Goal: Task Accomplishment & Management: Manage account settings

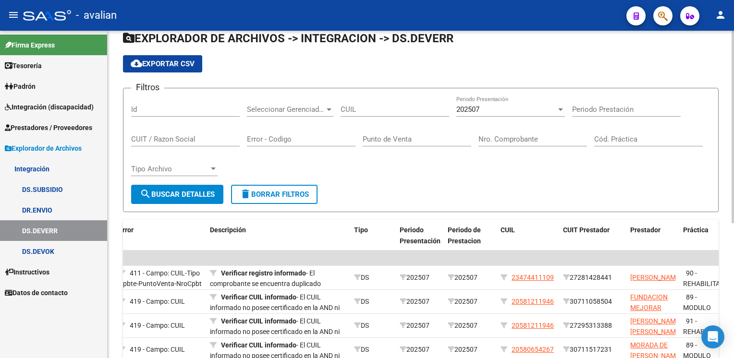
scroll to position [38, 0]
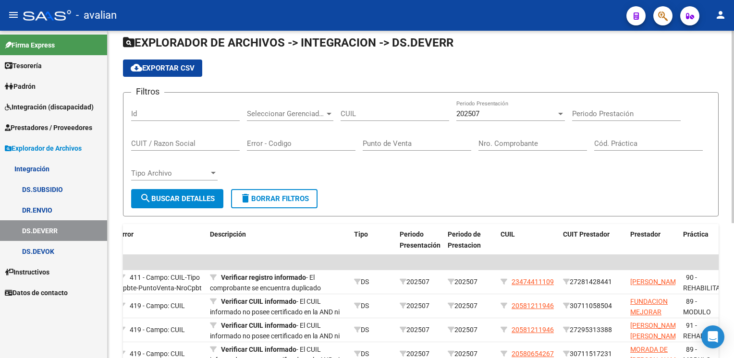
click at [205, 114] on input "Id" at bounding box center [185, 113] width 108 height 9
paste input "30677626379"
type input "30677626379"
click at [526, 118] on div "202507 Periodo Presentación" at bounding box center [510, 110] width 108 height 21
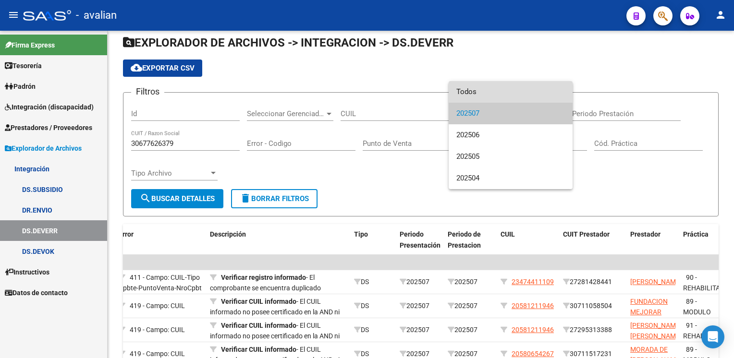
click at [513, 93] on span "Todos" at bounding box center [510, 92] width 108 height 22
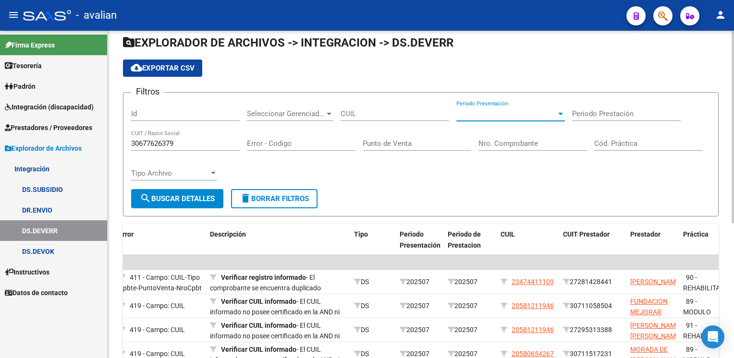
click at [209, 142] on input "30677626379" at bounding box center [185, 143] width 108 height 9
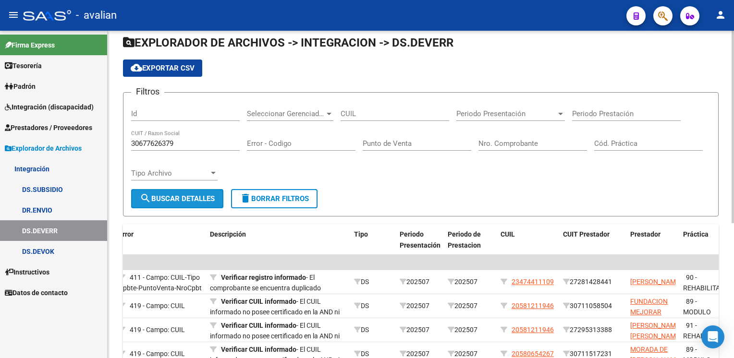
click at [203, 195] on span "search Buscar Detalles" at bounding box center [177, 198] width 75 height 9
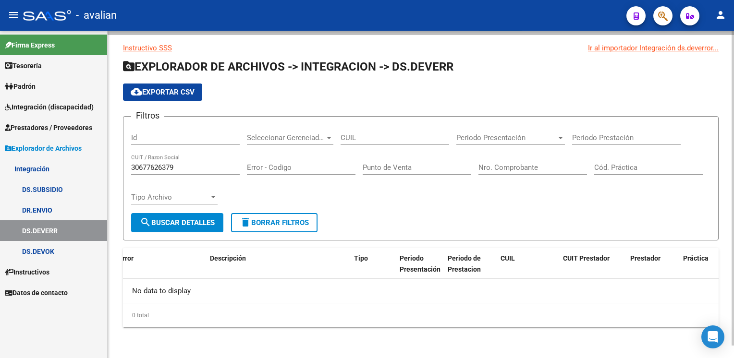
scroll to position [12, 0]
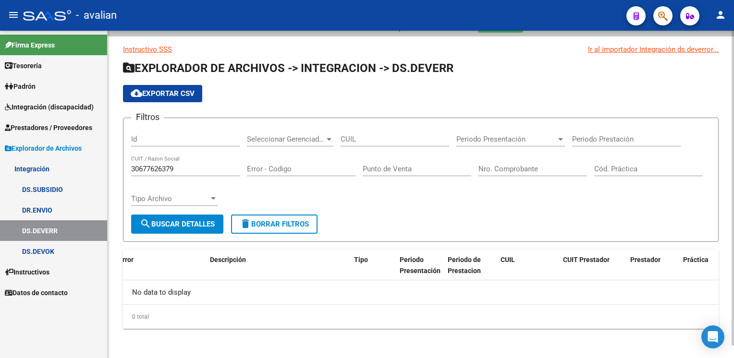
click at [286, 220] on span "delete Borrar Filtros" at bounding box center [274, 224] width 69 height 9
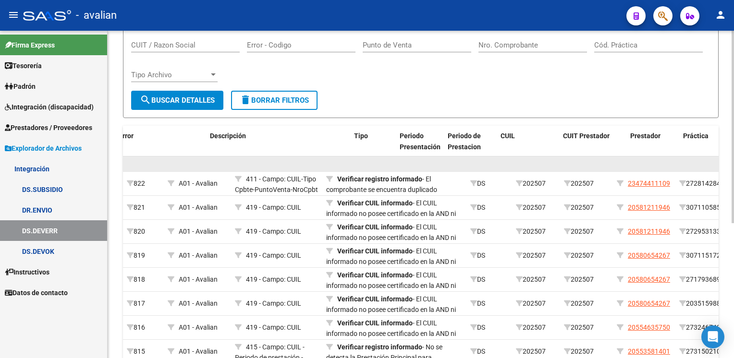
scroll to position [192, 0]
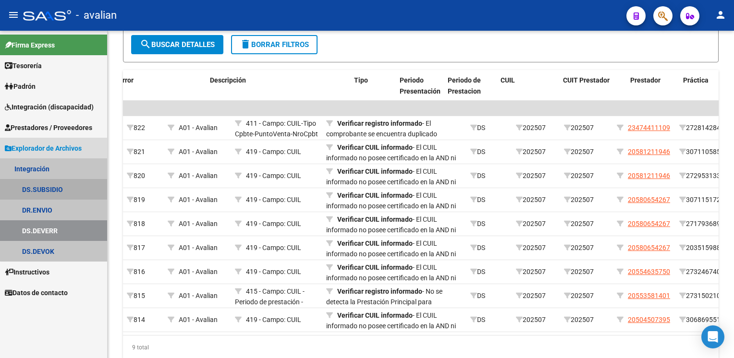
click at [54, 191] on link "DS.SUBSIDIO" at bounding box center [53, 189] width 107 height 21
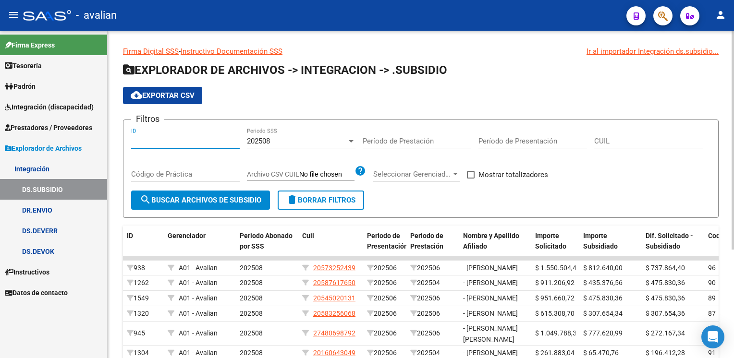
click at [176, 144] on input "ID" at bounding box center [185, 141] width 108 height 9
click at [330, 145] on div "202508 Periodo SSS" at bounding box center [301, 138] width 108 height 21
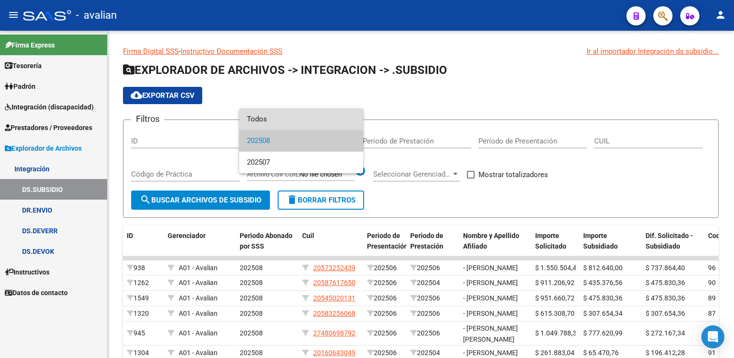
click at [295, 118] on span "Todos" at bounding box center [301, 119] width 108 height 22
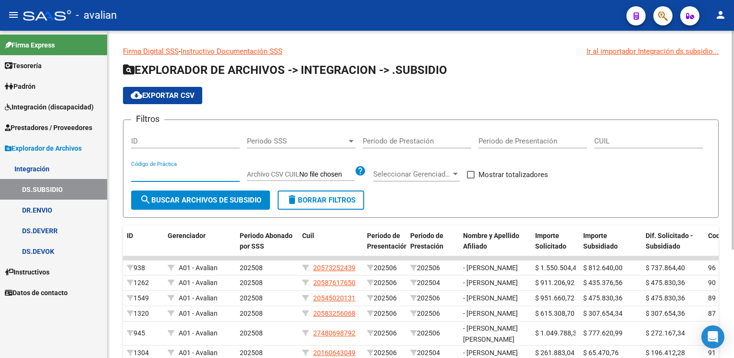
click at [613, 145] on div "CUIL" at bounding box center [648, 138] width 108 height 21
paste input "30-67762637-9"
type input "30-67762637-9"
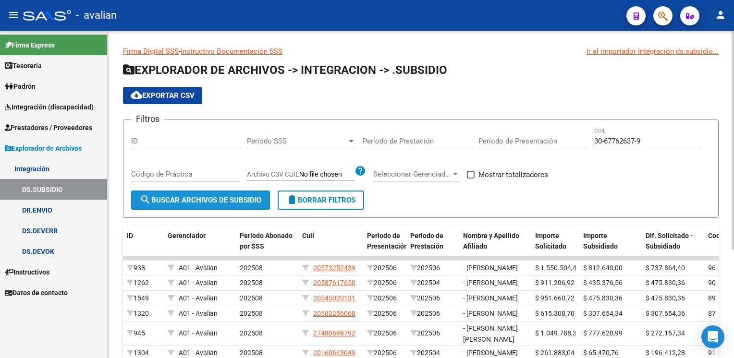
click at [233, 197] on span "search Buscar Archivos de Subsidio" at bounding box center [200, 200] width 121 height 9
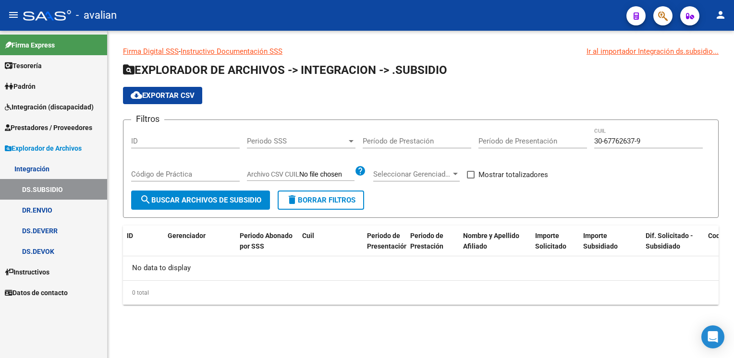
click at [74, 233] on link "DS.DEVERR" at bounding box center [53, 230] width 107 height 21
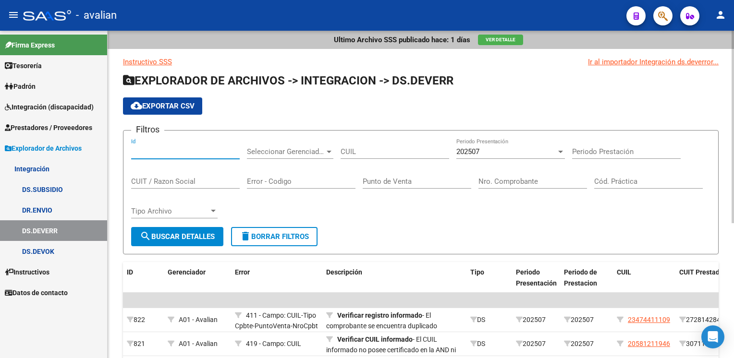
click at [144, 155] on input "Id" at bounding box center [185, 151] width 108 height 9
paste input "30-67762637-9"
type input "30-67762637-9"
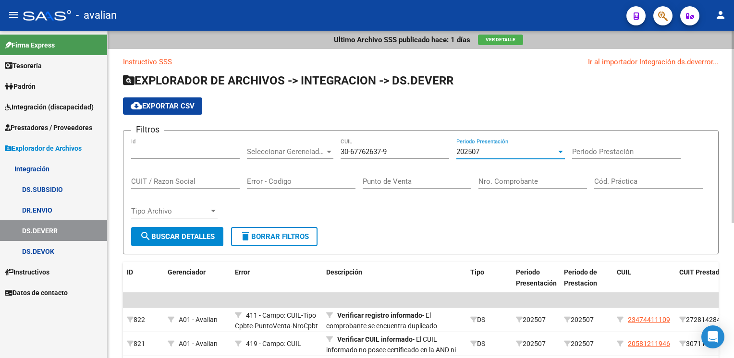
click at [191, 232] on span "search Buscar Detalles" at bounding box center [177, 236] width 75 height 9
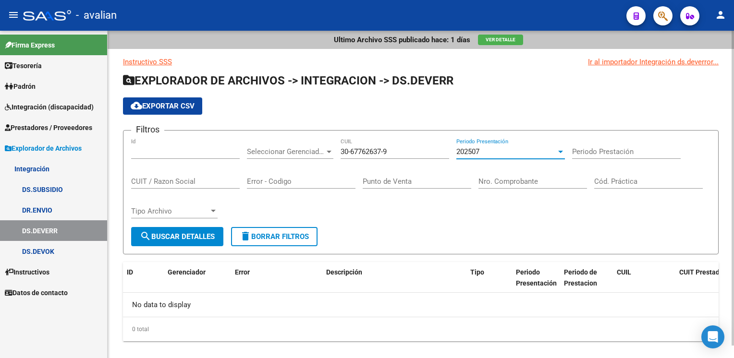
click at [511, 155] on div "202507" at bounding box center [506, 151] width 100 height 9
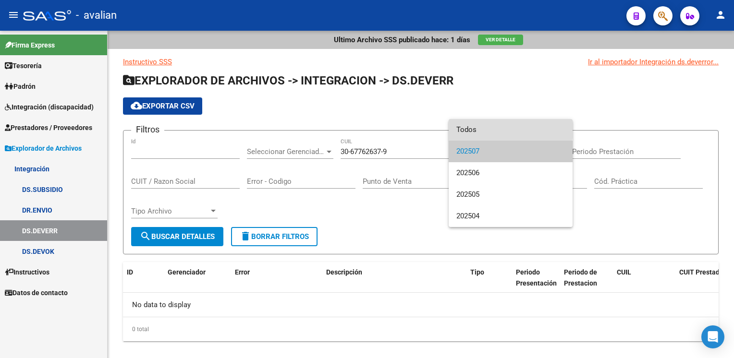
click at [482, 129] on span "Todos" at bounding box center [510, 130] width 108 height 22
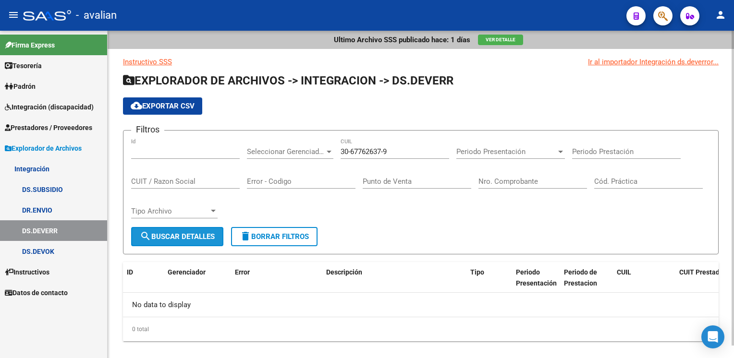
click at [186, 236] on span "search Buscar Detalles" at bounding box center [177, 236] width 75 height 9
drag, startPoint x: 405, startPoint y: 153, endPoint x: 292, endPoint y: 152, distance: 113.3
click at [292, 152] on div "Filtros Id Seleccionar Gerenciador Seleccionar Gerenciador 30-67762637-9 CUIL P…" at bounding box center [420, 182] width 579 height 89
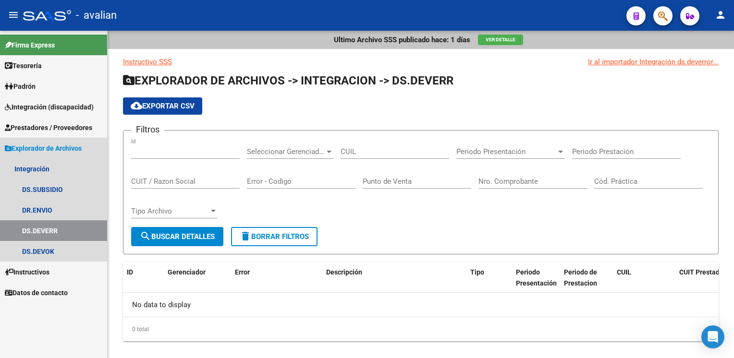
click at [40, 145] on span "Explorador de Archivos" at bounding box center [43, 148] width 77 height 11
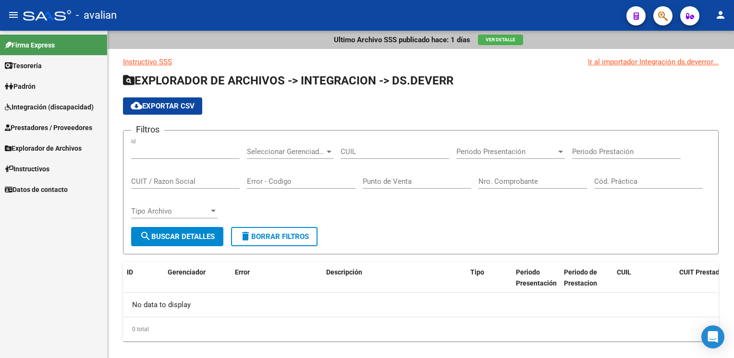
click at [40, 145] on span "Explorador de Archivos" at bounding box center [43, 148] width 77 height 11
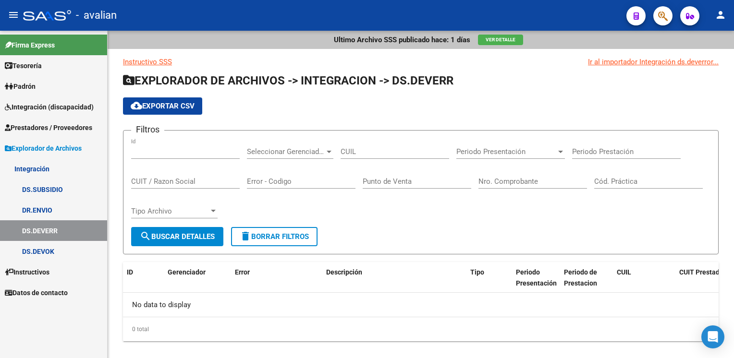
click at [42, 171] on link "Integración" at bounding box center [53, 168] width 107 height 21
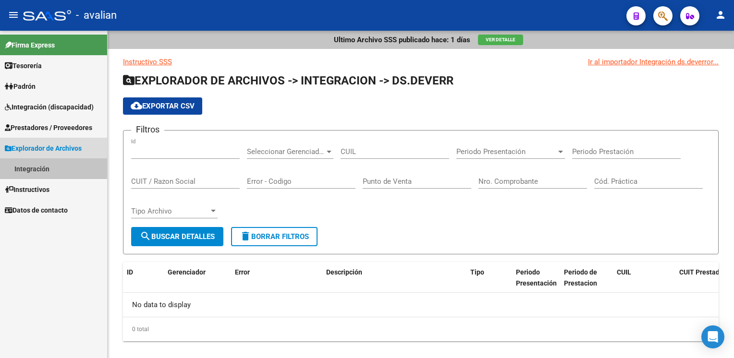
click at [38, 169] on link "Integración" at bounding box center [53, 168] width 107 height 21
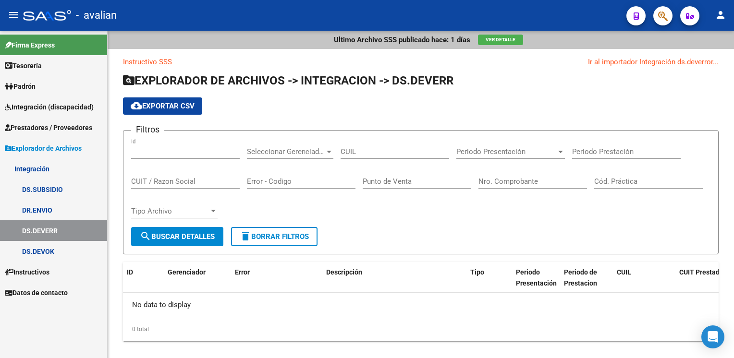
click at [53, 127] on span "Prestadores / Proveedores" at bounding box center [48, 127] width 87 height 11
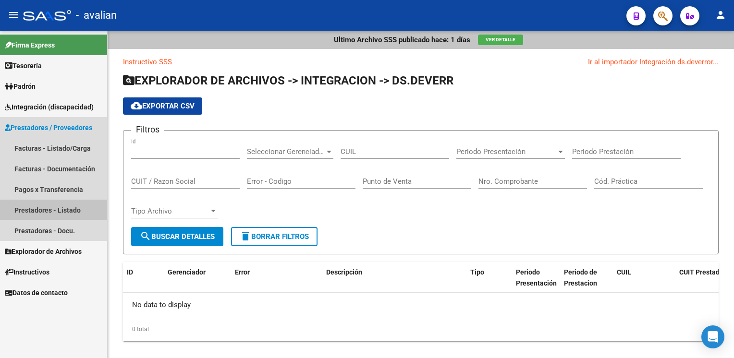
click at [36, 208] on link "Prestadores - Listado" at bounding box center [53, 210] width 107 height 21
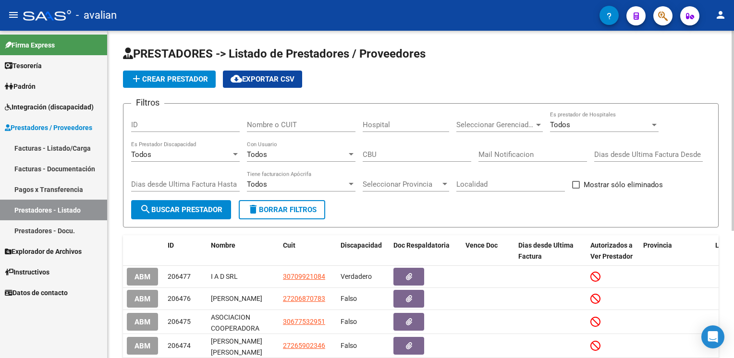
click at [205, 126] on input "ID" at bounding box center [185, 125] width 108 height 9
paste input "30677626379"
type input "30677626379"
click at [194, 207] on span "search Buscar Prestador" at bounding box center [181, 209] width 83 height 9
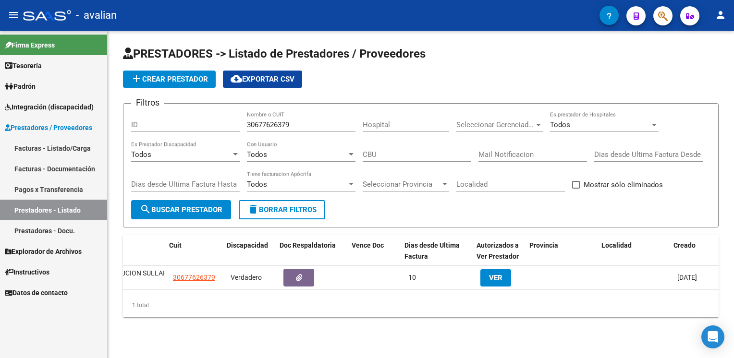
scroll to position [0, 117]
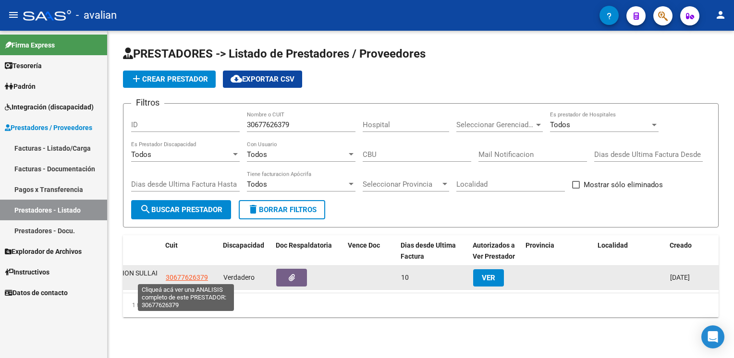
click at [190, 277] on span "30677626379" at bounding box center [187, 278] width 42 height 8
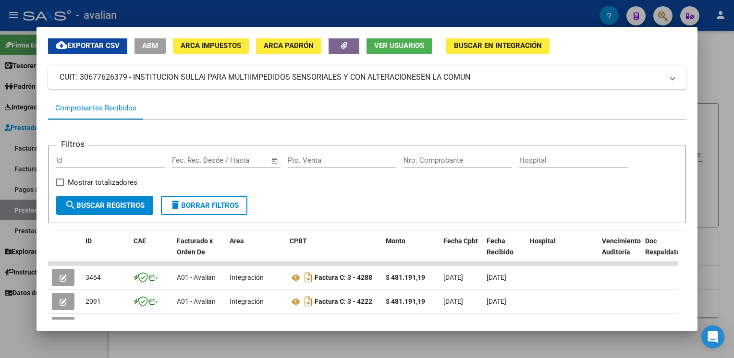
scroll to position [0, 0]
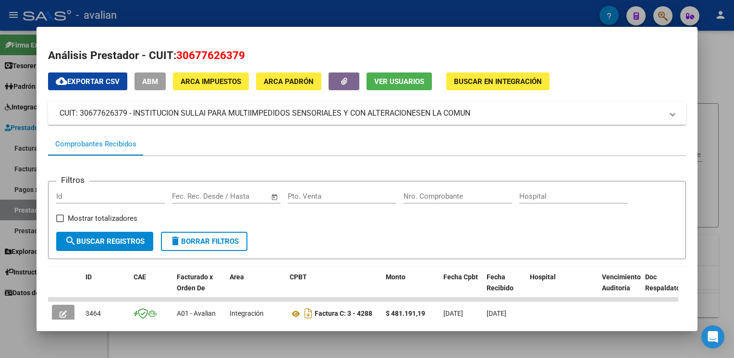
click at [267, 17] on div at bounding box center [367, 179] width 734 height 358
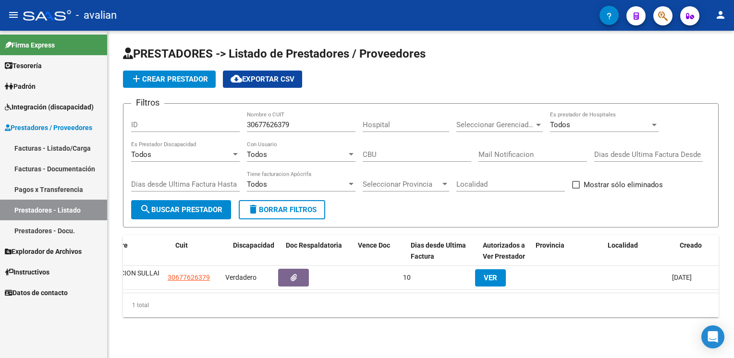
scroll to position [0, 117]
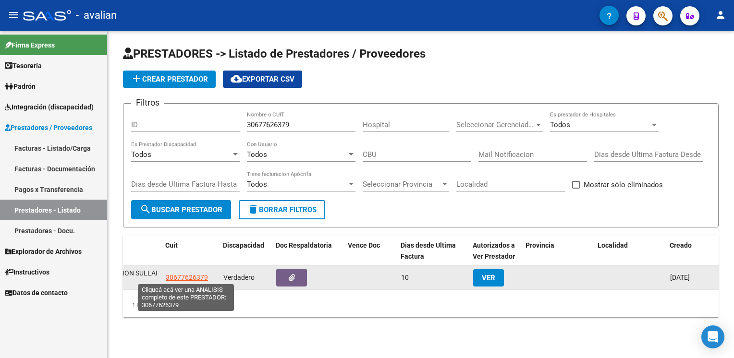
click at [175, 277] on span "30677626379" at bounding box center [187, 278] width 42 height 8
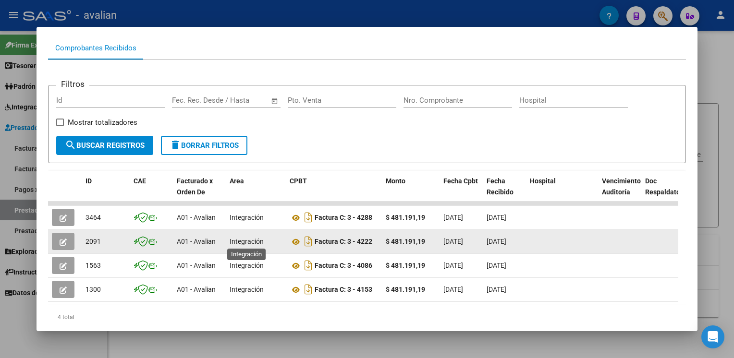
scroll to position [131, 0]
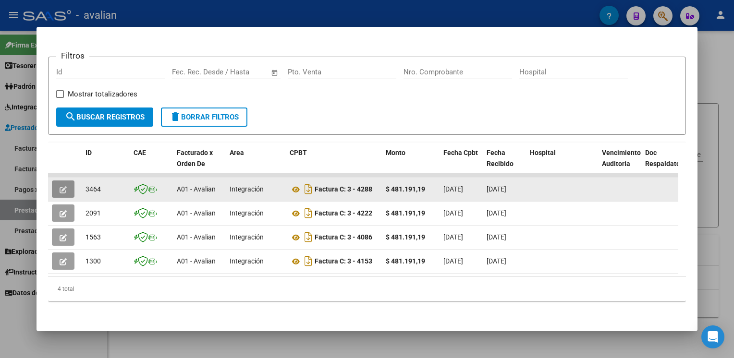
click at [60, 186] on icon "button" at bounding box center [63, 189] width 7 height 7
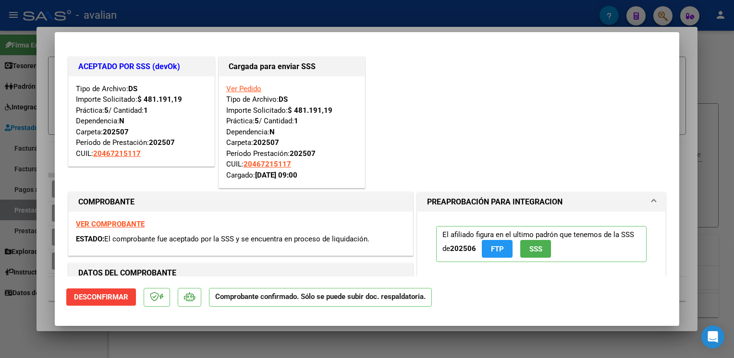
click at [230, 91] on link "Ver Pedido" at bounding box center [243, 88] width 35 height 9
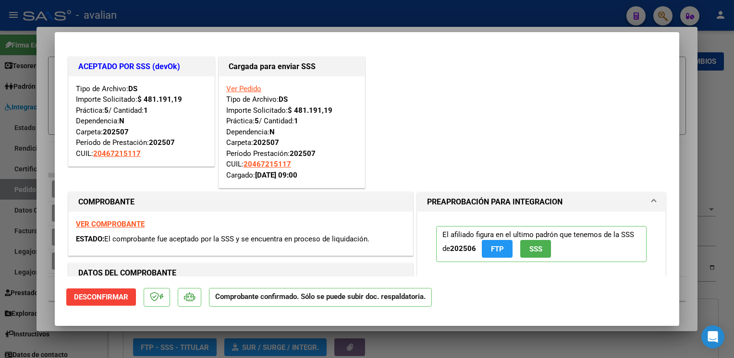
type input "$ 0,00"
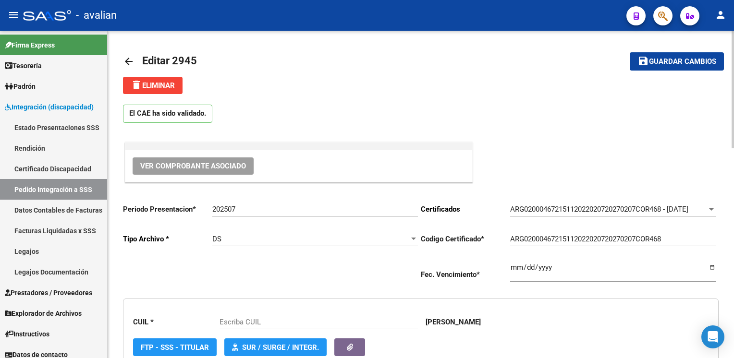
type input "20467215117"
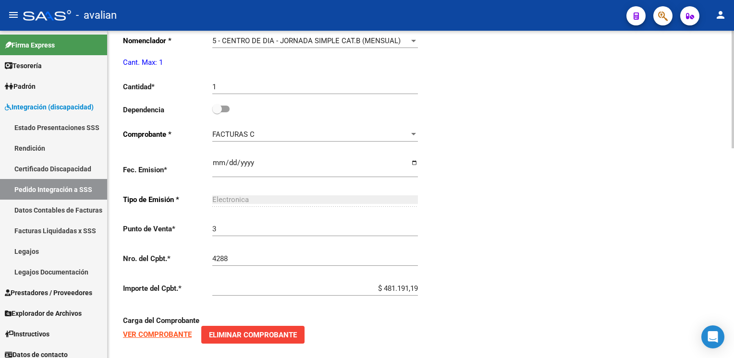
scroll to position [432, 0]
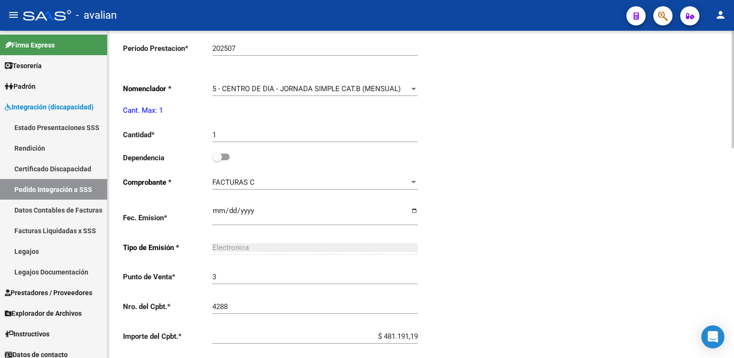
click at [237, 91] on span "5 - CENTRO DE DIA - JORNADA SIMPLE CAT.B (MENSUAL)" at bounding box center [306, 88] width 188 height 9
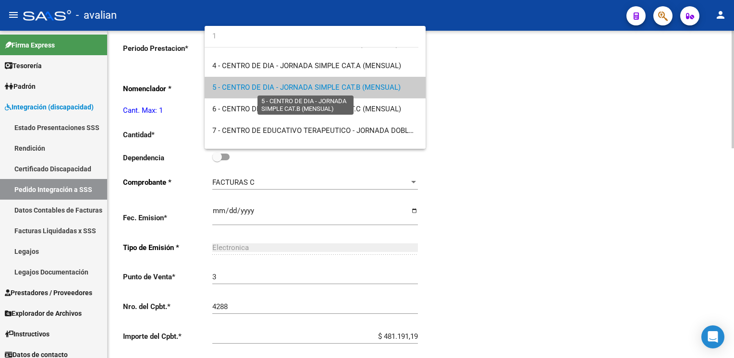
scroll to position [0, 0]
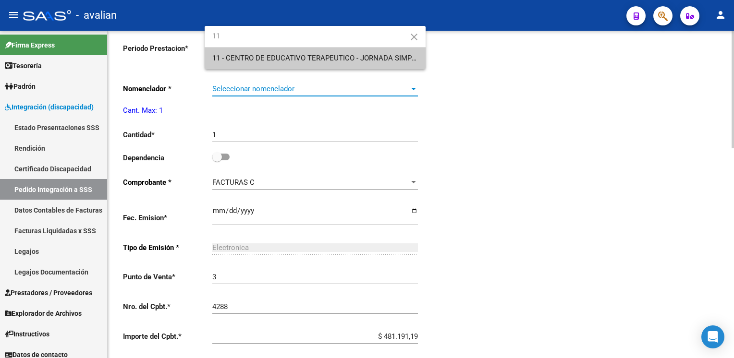
type input "11"
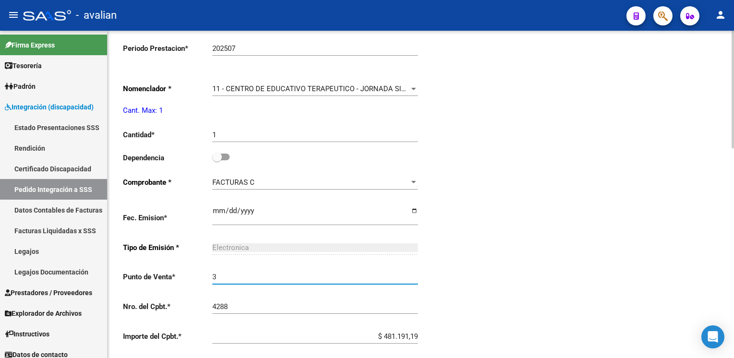
scroll to position [480, 0]
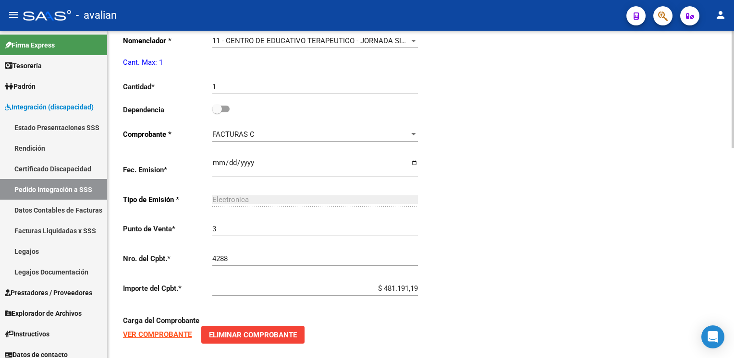
drag, startPoint x: 220, startPoint y: 109, endPoint x: 227, endPoint y: 108, distance: 7.3
click at [227, 108] on span at bounding box center [220, 109] width 17 height 7
click at [217, 112] on input "checkbox" at bounding box center [217, 112] width 0 height 0
checkbox input "true"
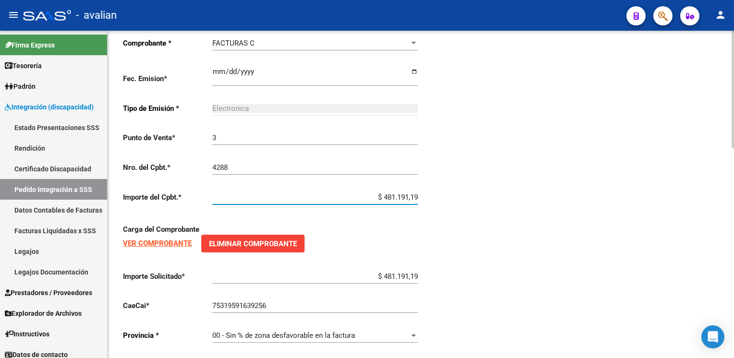
scroll to position [586, 0]
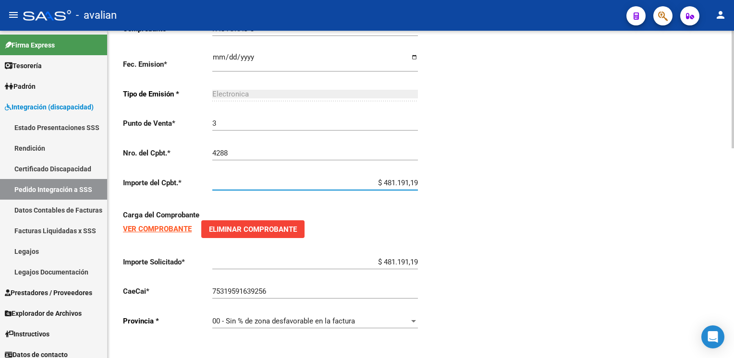
click at [402, 325] on div "00 - Sin % de zona desfavorable en la factura Seleccionar provincia" at bounding box center [314, 318] width 205 height 21
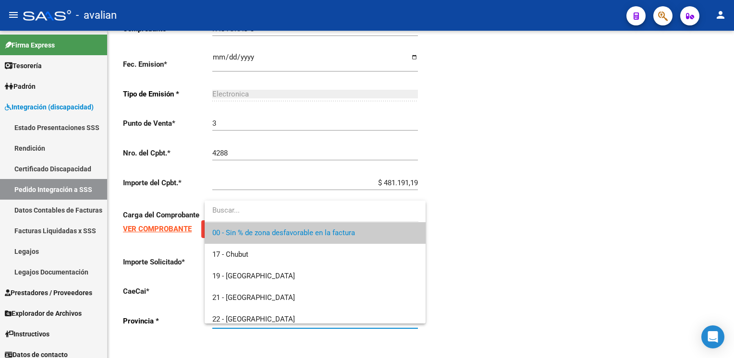
click at [498, 285] on div at bounding box center [367, 179] width 734 height 358
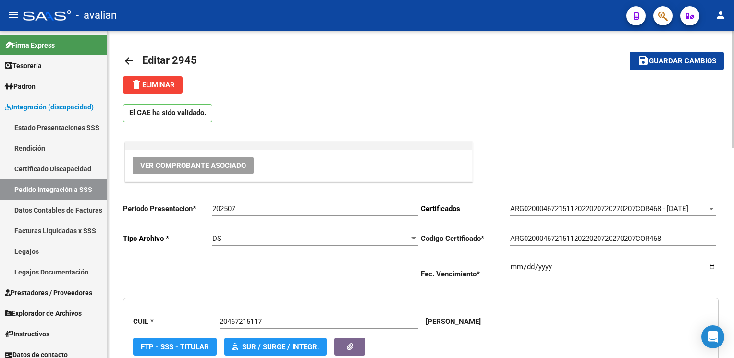
scroll to position [0, 0]
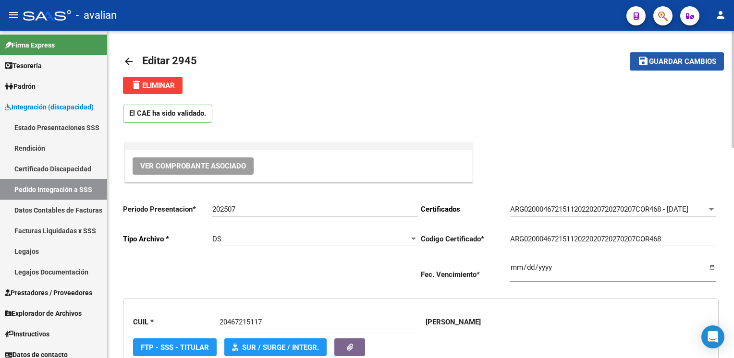
click at [661, 64] on span "Guardar cambios" at bounding box center [682, 62] width 67 height 9
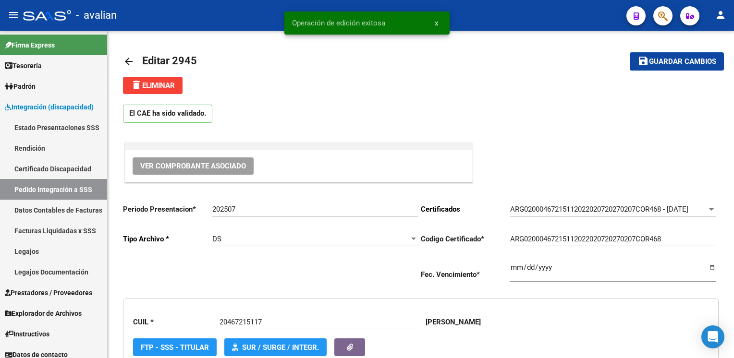
click at [165, 18] on div "- avalian" at bounding box center [320, 15] width 595 height 21
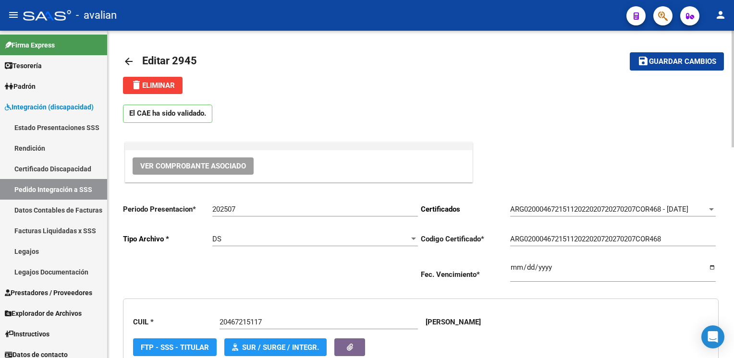
click at [127, 57] on mat-icon "arrow_back" at bounding box center [129, 62] width 12 height 12
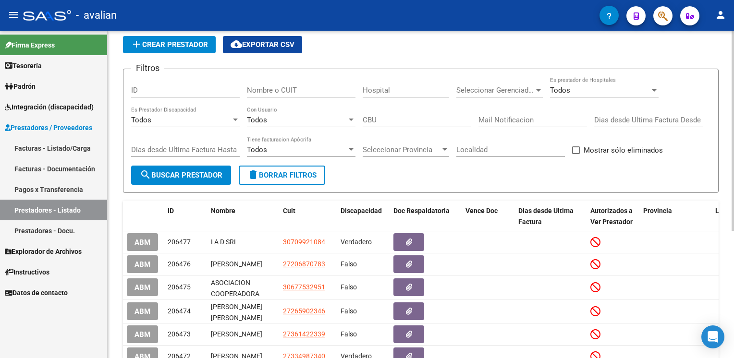
scroll to position [48, 0]
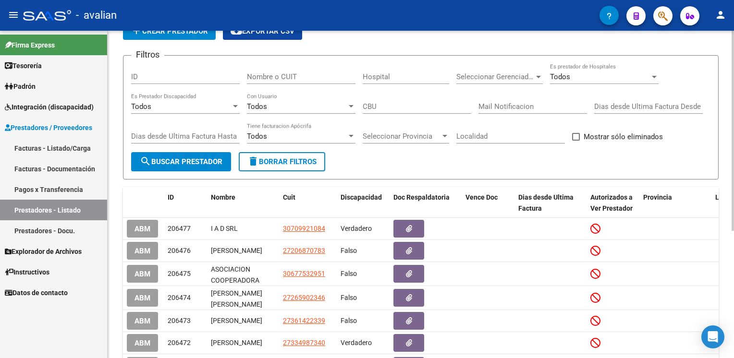
click at [169, 72] on input "ID" at bounding box center [185, 76] width 108 height 9
paste input "30677626379"
type input "30677626379"
click at [204, 161] on span "search Buscar Prestador" at bounding box center [181, 161] width 83 height 9
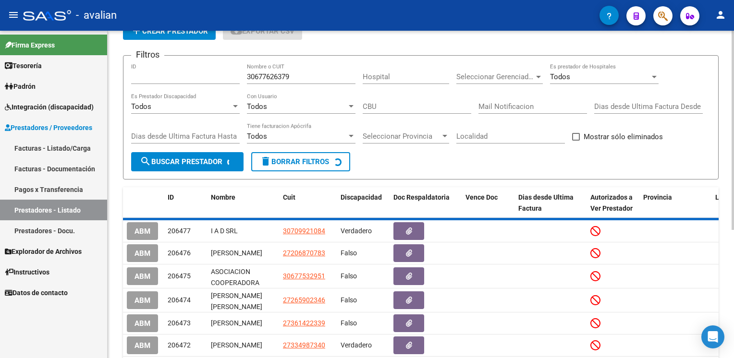
scroll to position [0, 0]
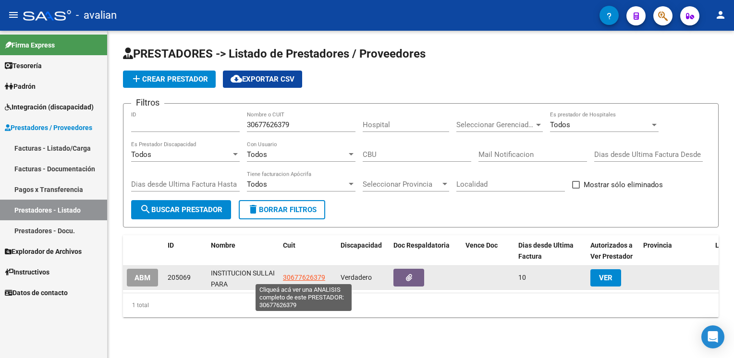
click at [300, 277] on span "30677626379" at bounding box center [304, 278] width 42 height 8
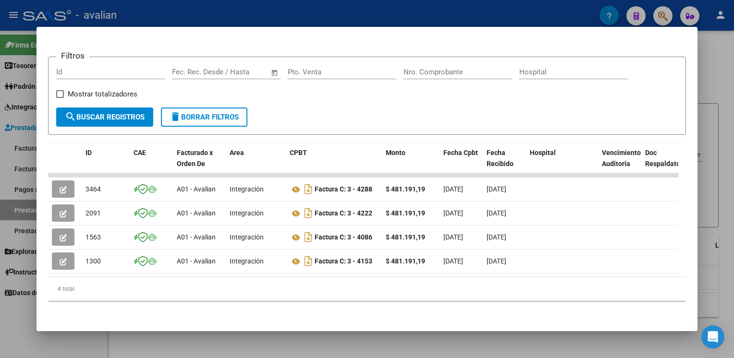
scroll to position [131, 0]
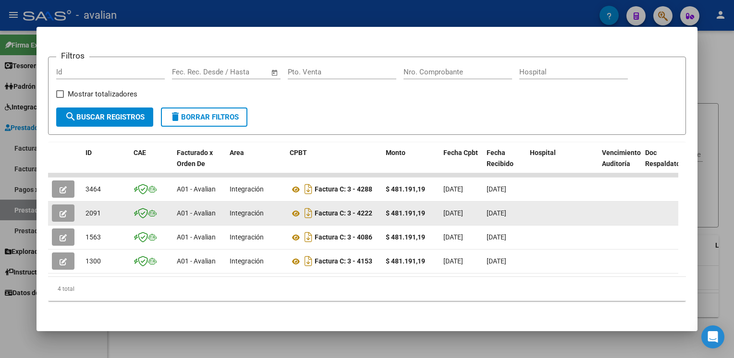
click at [64, 210] on icon "button" at bounding box center [63, 213] width 7 height 7
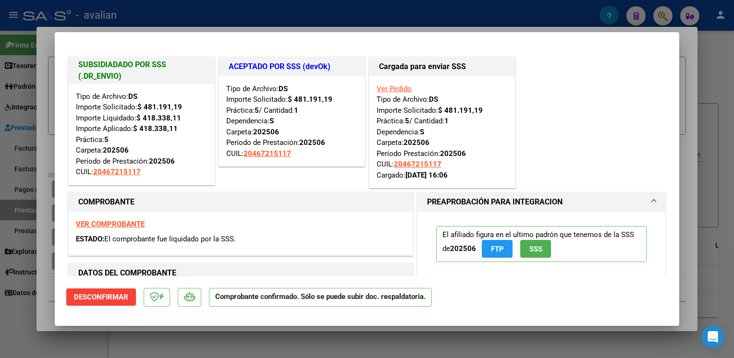
click at [381, 90] on link "Ver Pedido" at bounding box center [393, 88] width 35 height 9
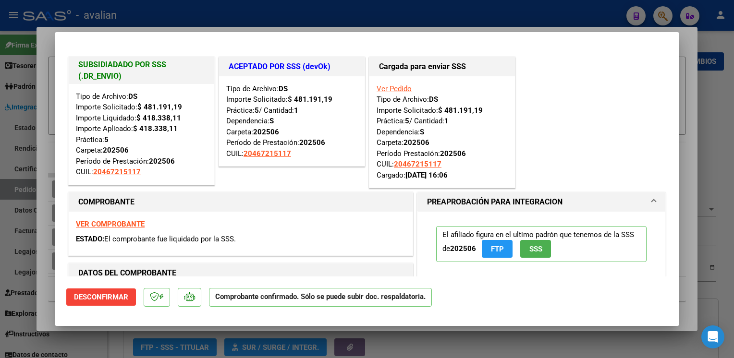
type input "$ 0,00"
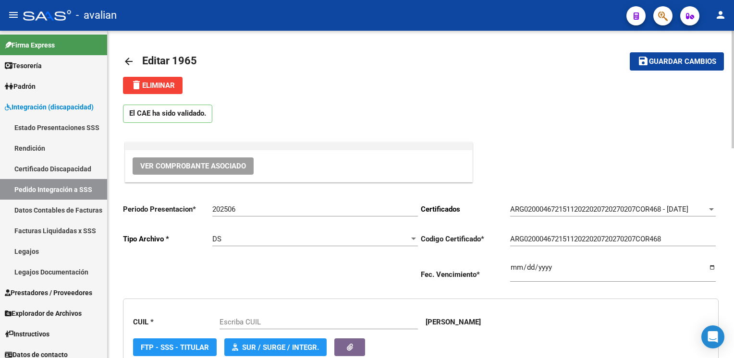
type input "20467215117"
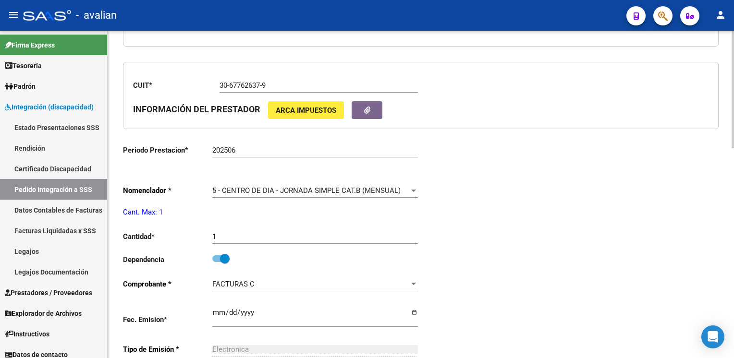
scroll to position [336, 0]
